Goal: Transaction & Acquisition: Book appointment/travel/reservation

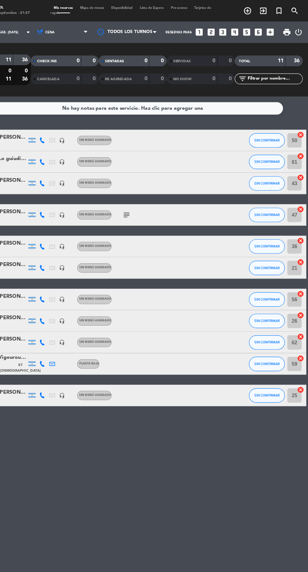
click at [256, 9] on icon "add_circle_outline" at bounding box center [255, 10] width 8 height 8
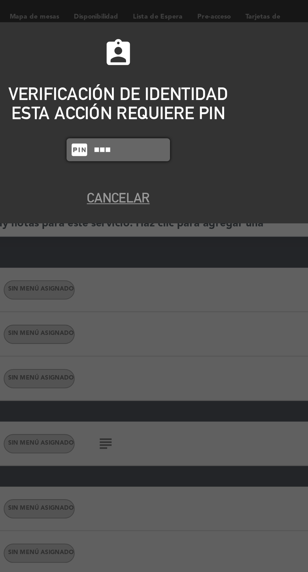
type input "7149"
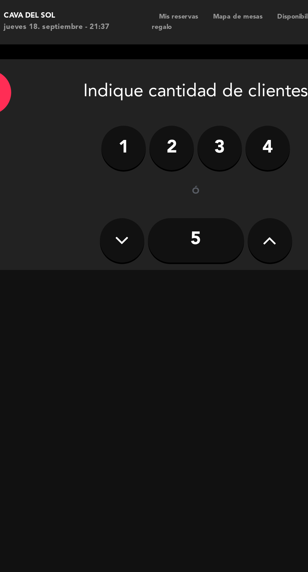
click at [90, 62] on label "2" at bounding box center [90, 63] width 19 height 19
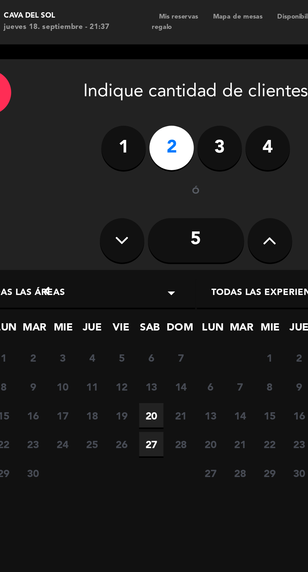
click at [80, 177] on span "20" at bounding box center [81, 177] width 10 height 10
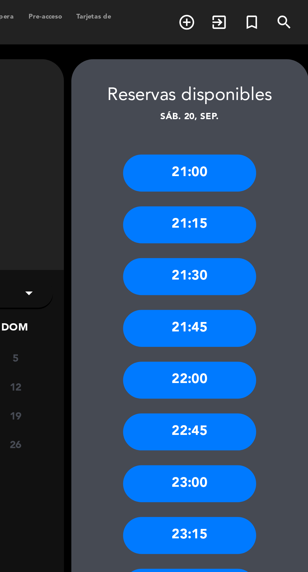
click at [265, 161] on div "22:00" at bounding box center [256, 162] width 57 height 16
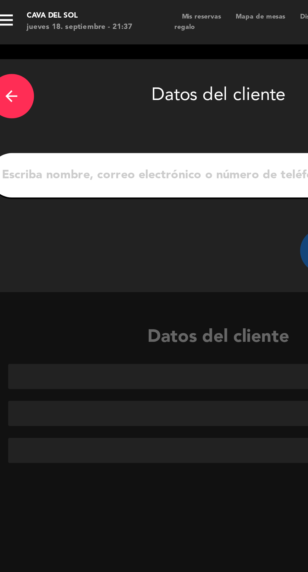
click at [85, 72] on input "1" at bounding box center [101, 74] width 186 height 9
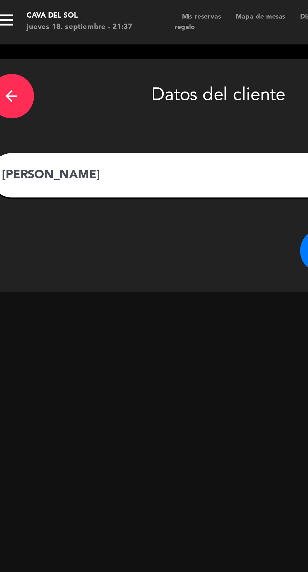
type input "[PERSON_NAME]"
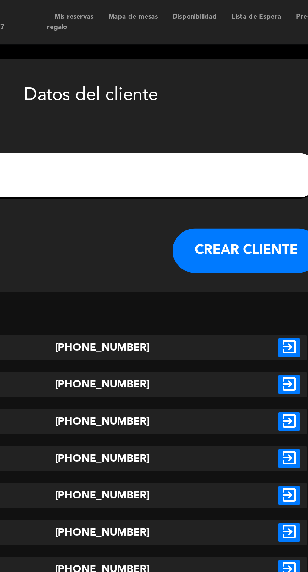
click at [179, 150] on div "exit_to_app" at bounding box center [184, 148] width 15 height 11
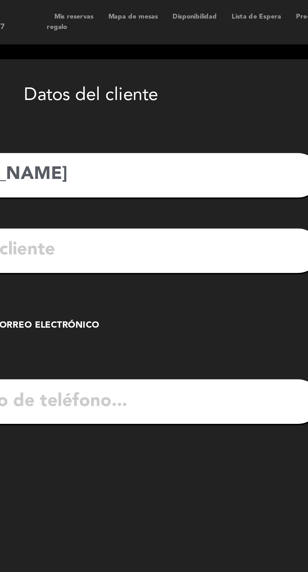
type input "[PHONE_NUMBER]"
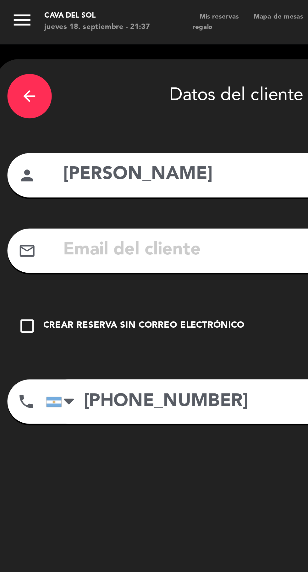
click at [10, 137] on icon "check_box_outline_blank" at bounding box center [12, 139] width 8 height 8
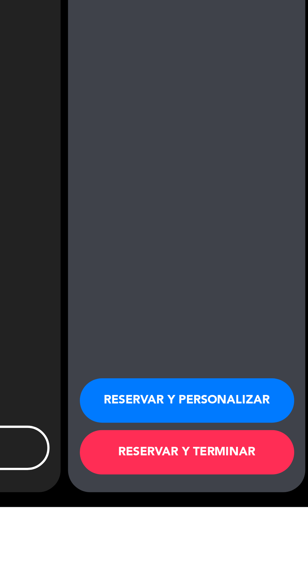
click at [253, 559] on button "RESERVAR Y TERMINAR" at bounding box center [256, 549] width 91 height 19
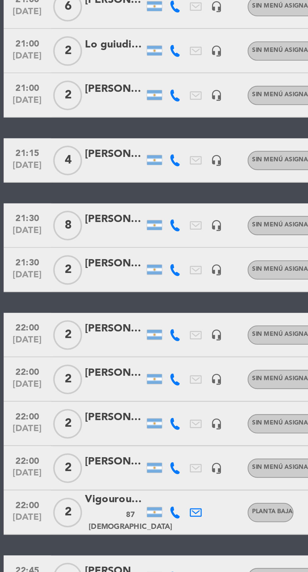
click at [43, 282] on div "[PERSON_NAME]" at bounding box center [48, 279] width 25 height 7
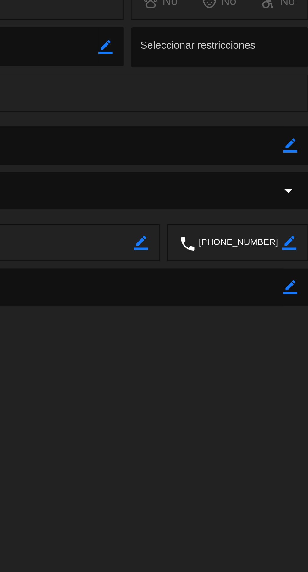
click at [299, 182] on icon "border_color" at bounding box center [301, 182] width 6 height 6
